Goal: Navigation & Orientation: Find specific page/section

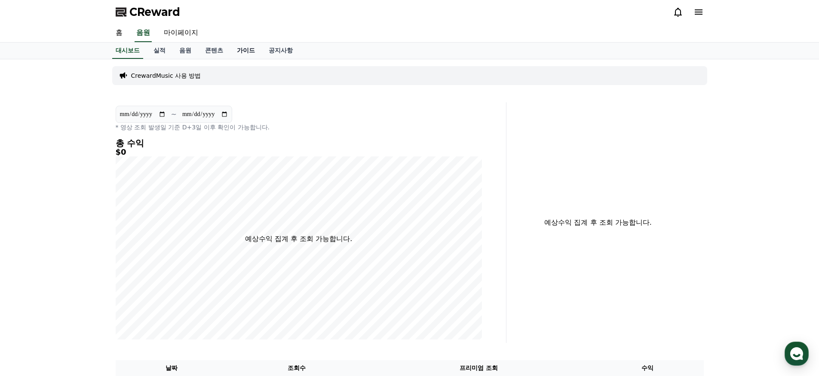
click at [233, 48] on link "가이드" at bounding box center [246, 51] width 32 height 16
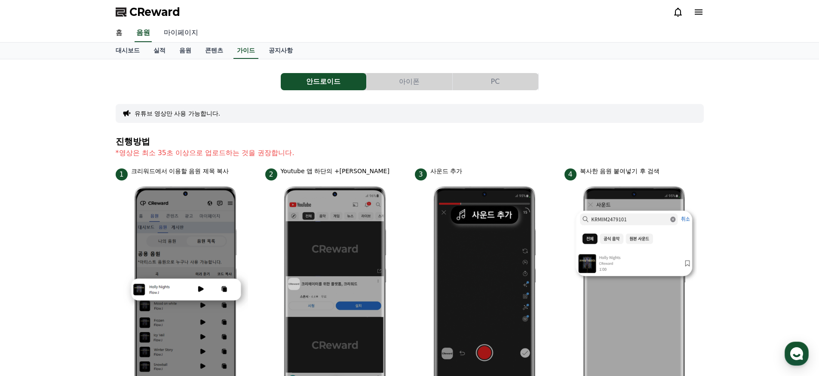
click at [175, 32] on link "마이페이지" at bounding box center [181, 33] width 48 height 18
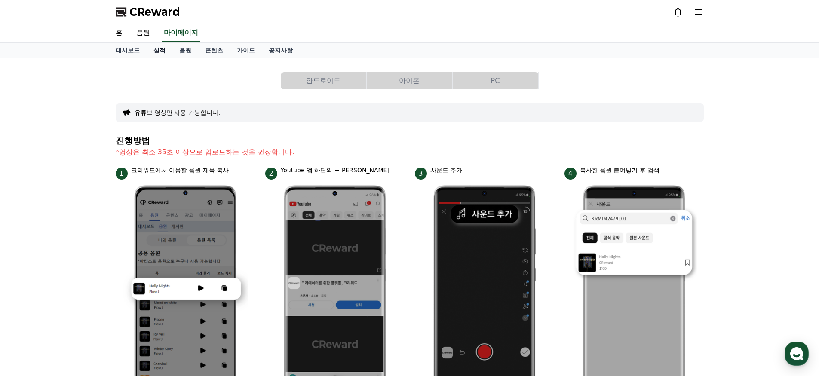
select select "**********"
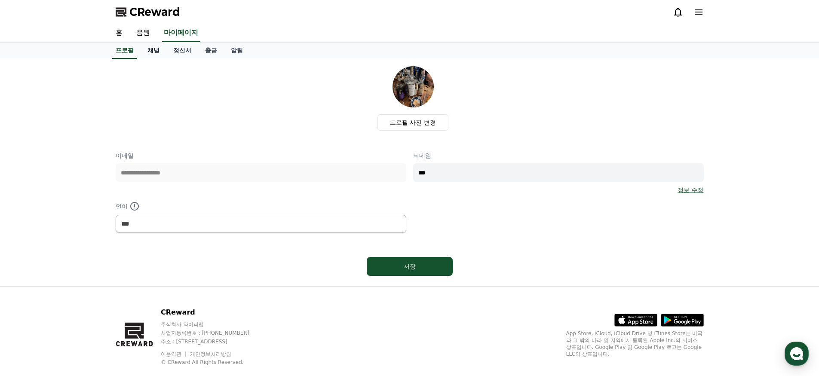
click at [147, 50] on link "채널" at bounding box center [154, 51] width 26 height 16
